Goal: Navigation & Orientation: Find specific page/section

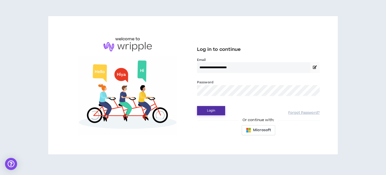
click at [211, 112] on button "Login" at bounding box center [211, 110] width 28 height 9
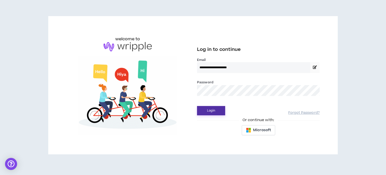
click at [212, 111] on button "Login" at bounding box center [211, 110] width 28 height 9
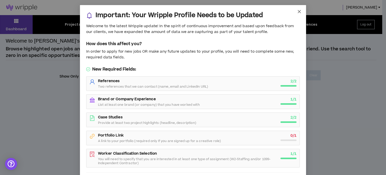
click at [298, 12] on icon "close" at bounding box center [299, 11] width 3 height 3
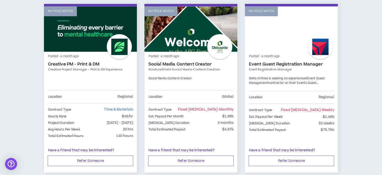
scroll to position [879, 0]
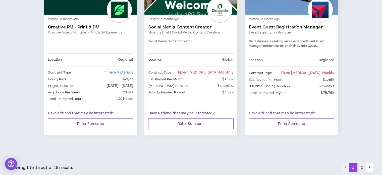
click at [362, 166] on button "2" at bounding box center [362, 167] width 9 height 9
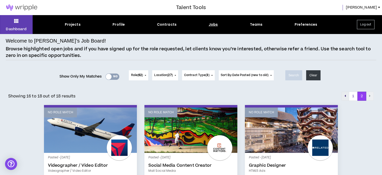
click at [347, 94] on button "pagination" at bounding box center [346, 96] width 8 height 9
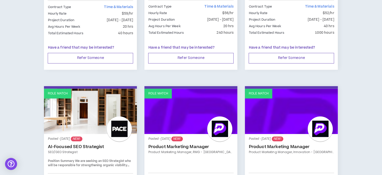
scroll to position [126, 0]
